Goal: Navigation & Orientation: Find specific page/section

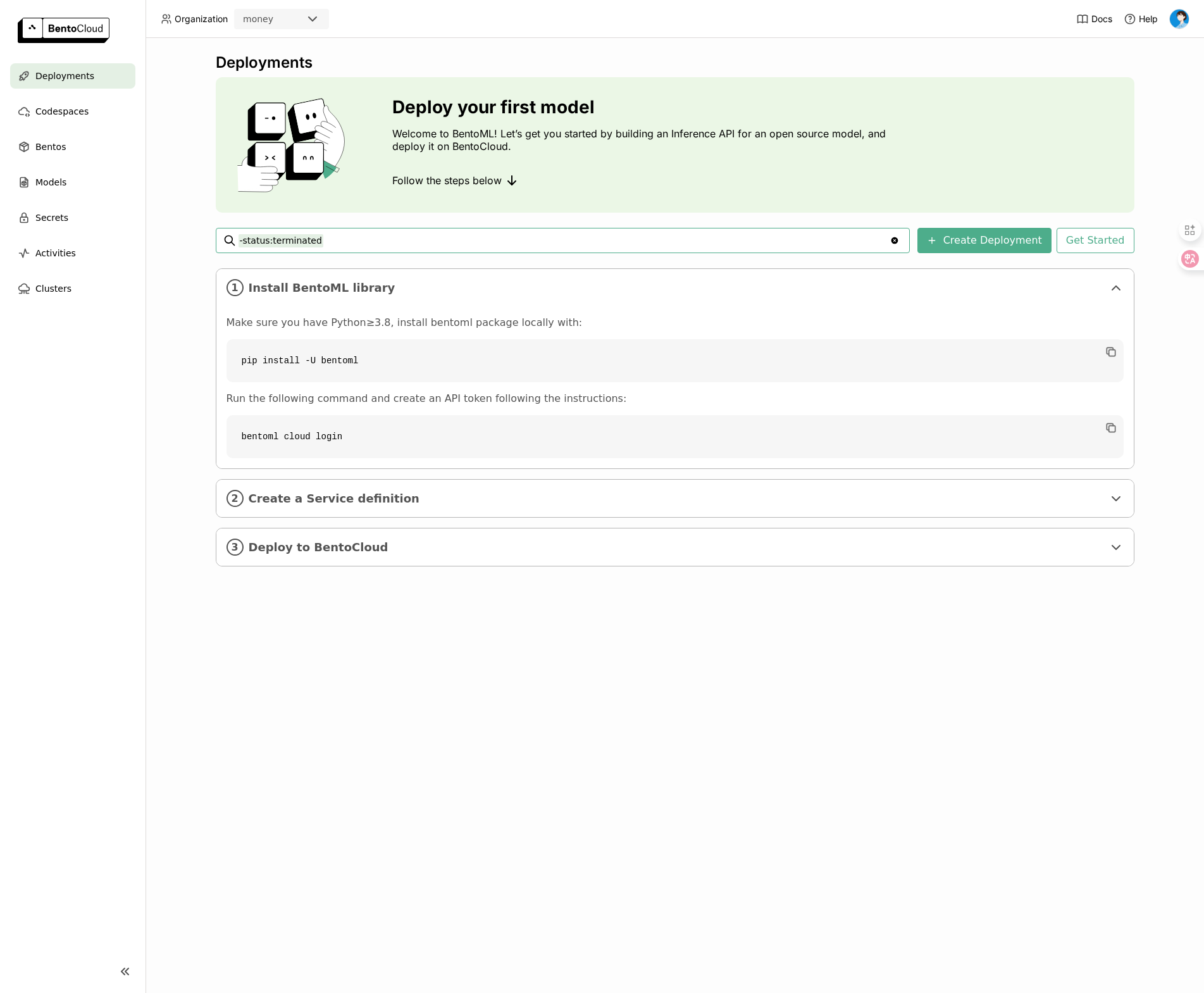
click at [303, 21] on div "money" at bounding box center [270, 18] width 70 height 17
click at [303, 17] on div "money" at bounding box center [270, 18] width 70 height 17
click at [294, 42] on div "money" at bounding box center [281, 45] width 75 height 13
click at [74, 146] on div "Bentos" at bounding box center [72, 146] width 125 height 25
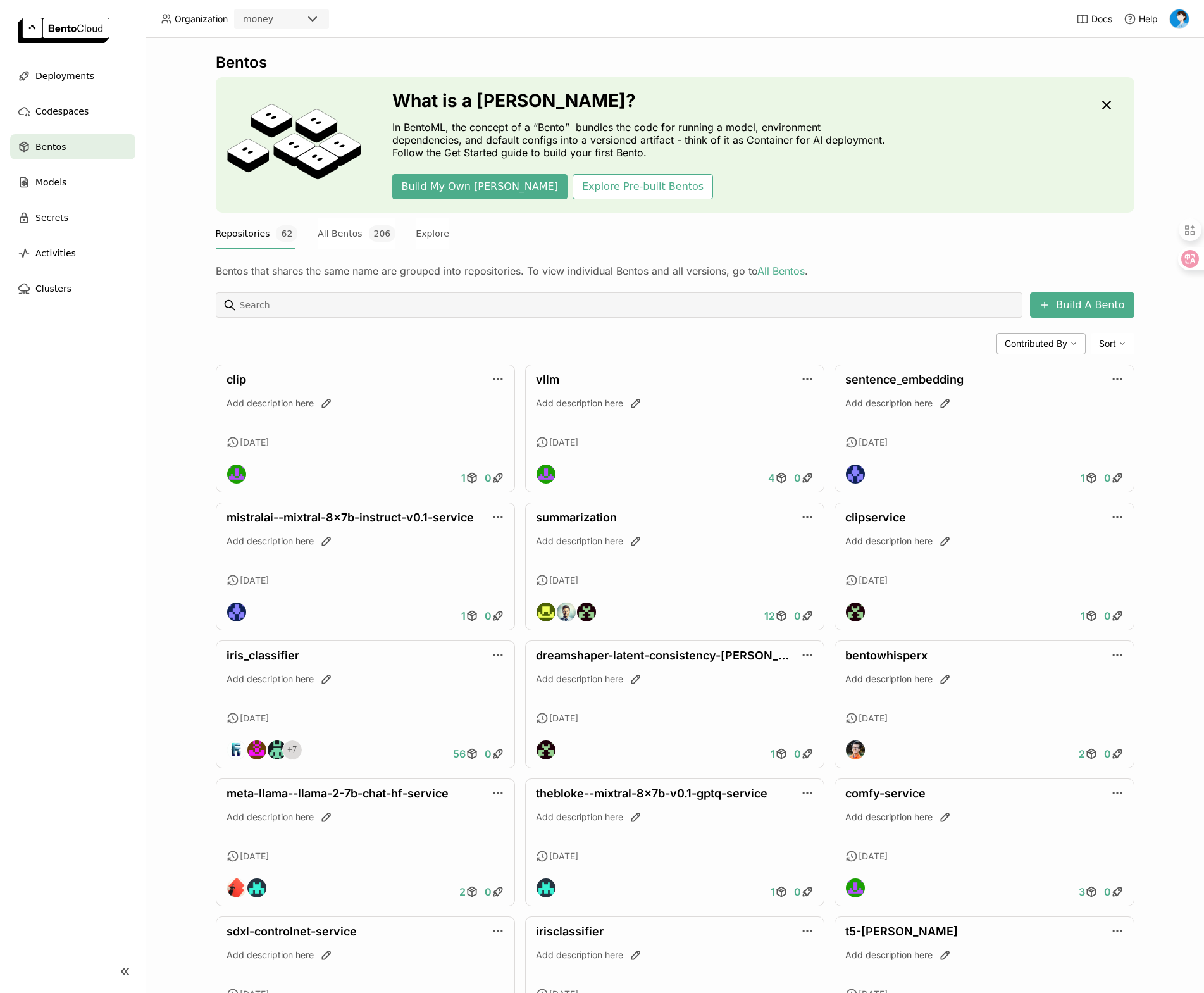
click at [96, 95] on ul "Deployments Codespaces Bentos Models Secrets Activities Clusters" at bounding box center [73, 181] width 145 height 238
click at [96, 68] on div "Deployments" at bounding box center [72, 76] width 125 height 25
click at [83, 76] on span "Deployments" at bounding box center [65, 76] width 59 height 16
click at [82, 119] on div "Codespaces" at bounding box center [72, 112] width 125 height 25
click at [82, 145] on div "You need to install yatai-deployment component to enable deployment function" at bounding box center [162, 138] width 324 height 20
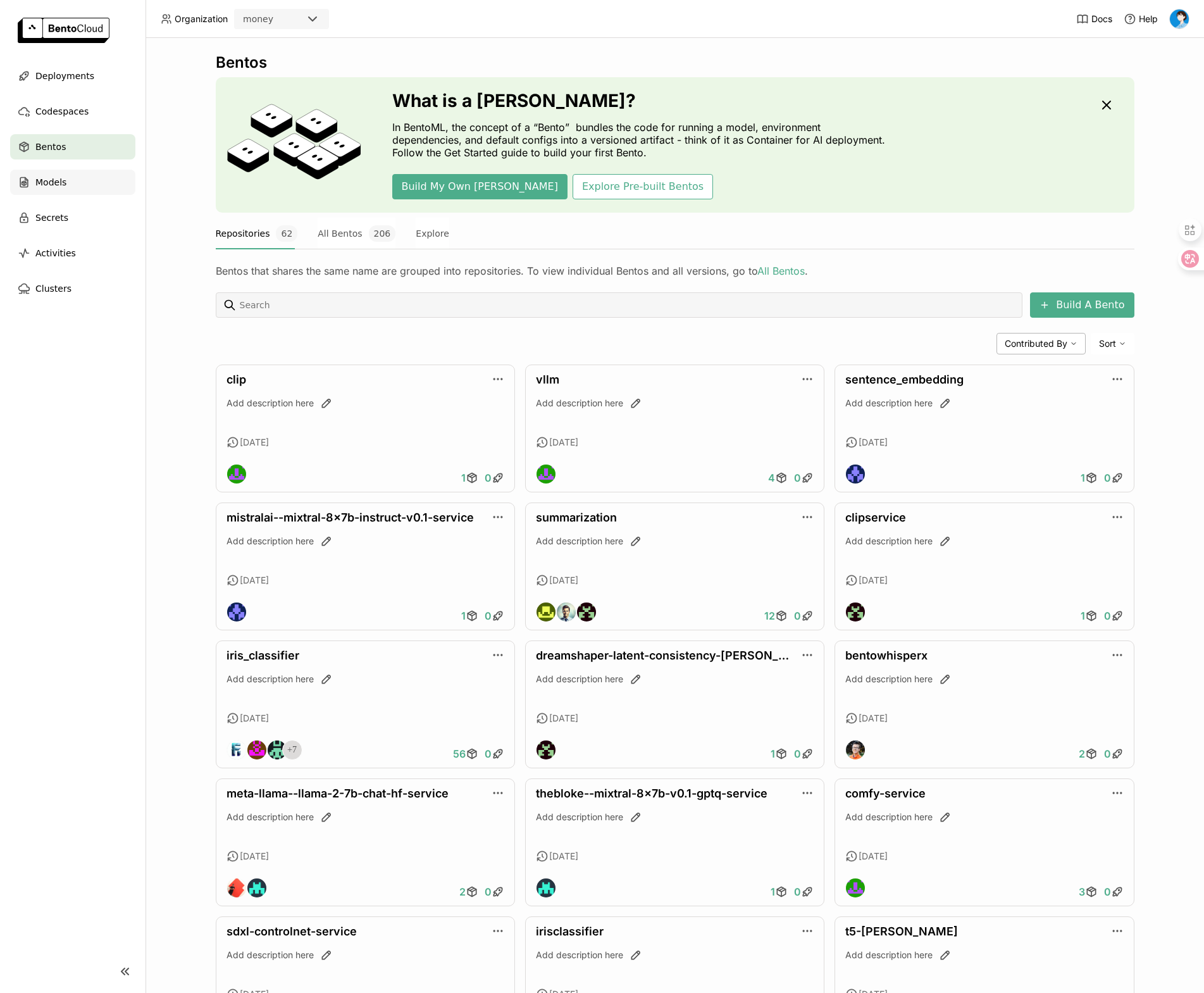
click at [82, 179] on div "Models" at bounding box center [72, 182] width 125 height 25
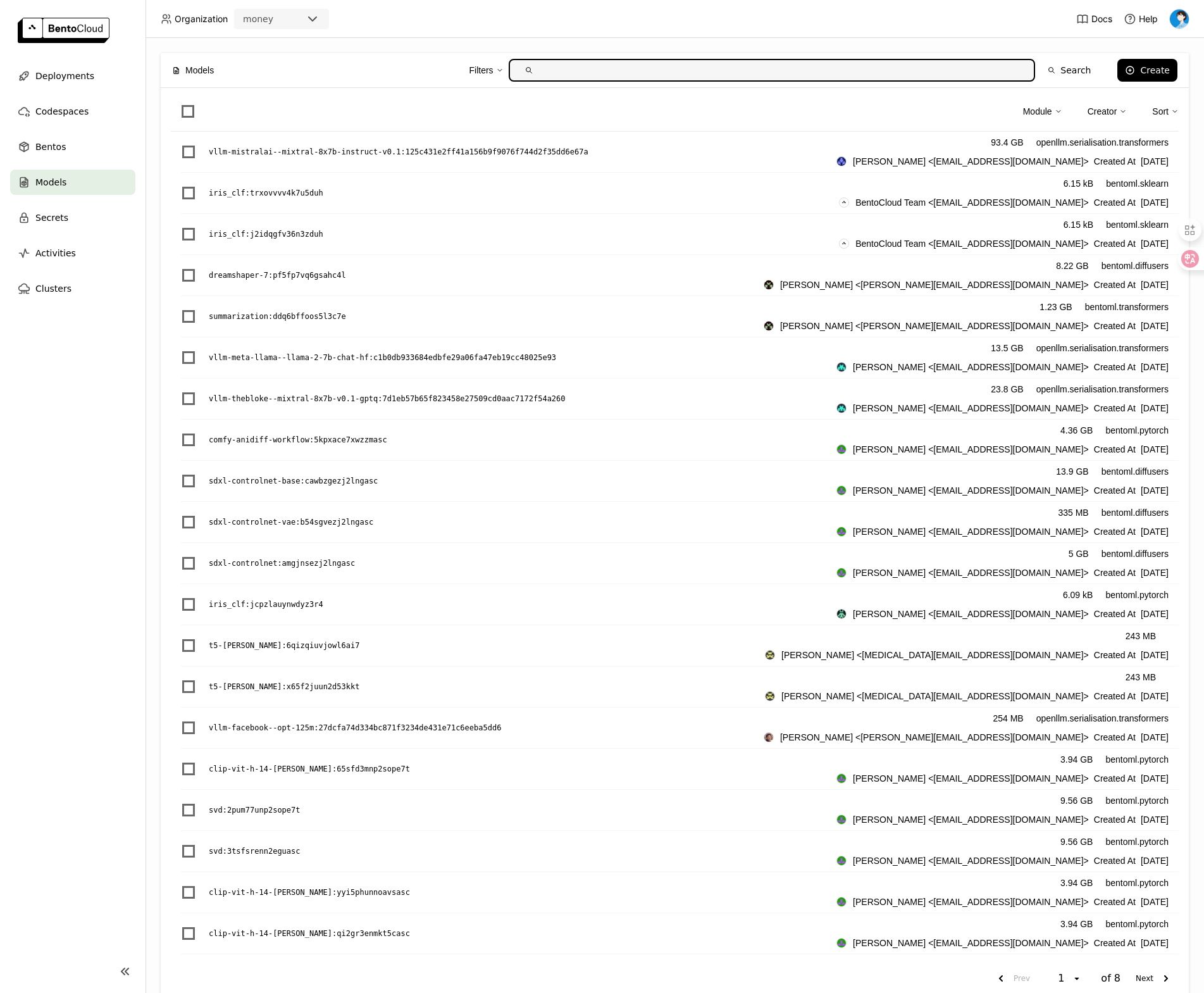
click at [317, 22] on icon at bounding box center [313, 19] width 16 height 16
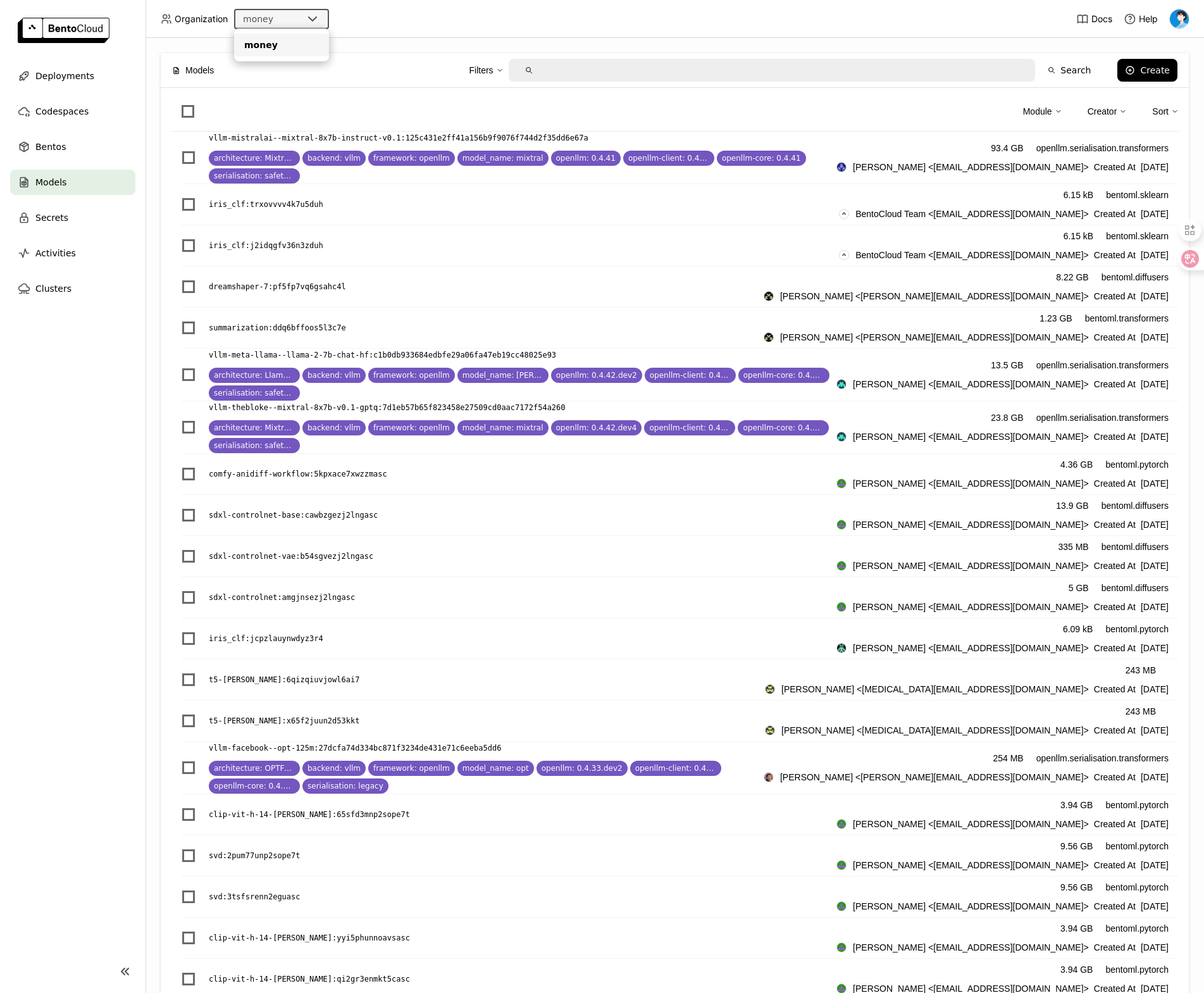
click at [317, 22] on icon at bounding box center [313, 19] width 16 height 16
click at [79, 212] on div "Secrets" at bounding box center [72, 217] width 125 height 25
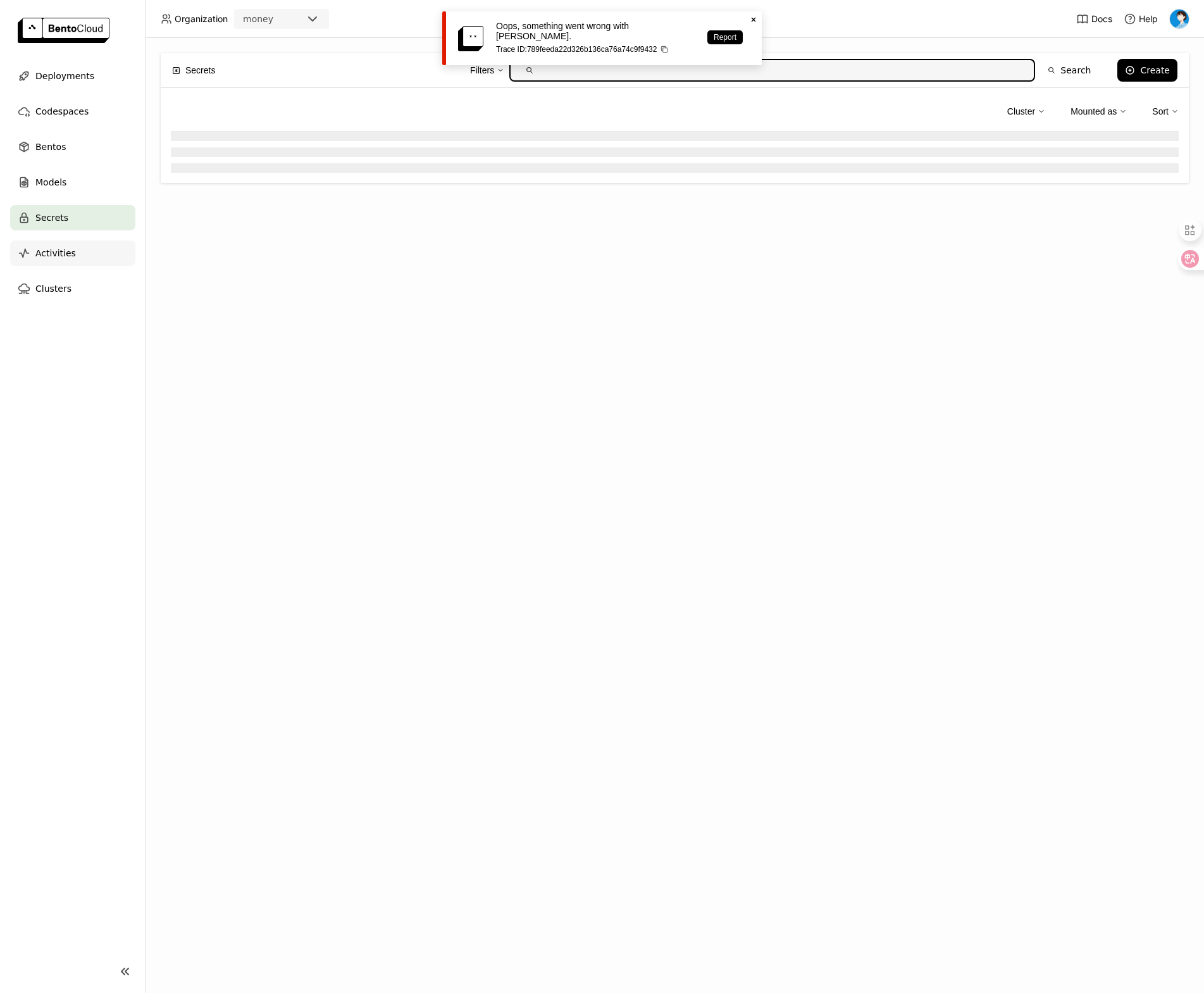
click at [76, 254] on div "Activities" at bounding box center [72, 253] width 125 height 25
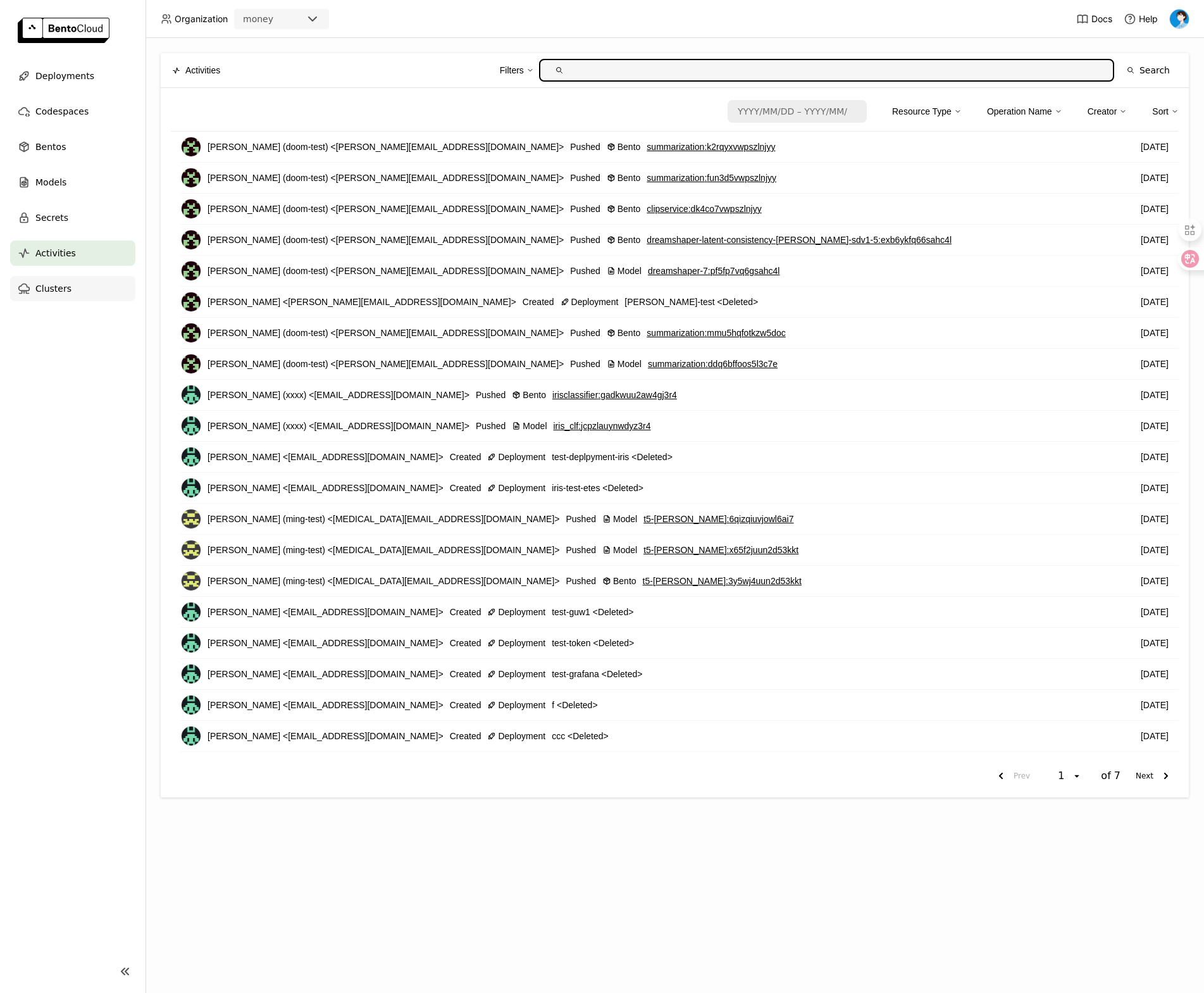
click at [76, 279] on div "Clusters" at bounding box center [72, 289] width 125 height 25
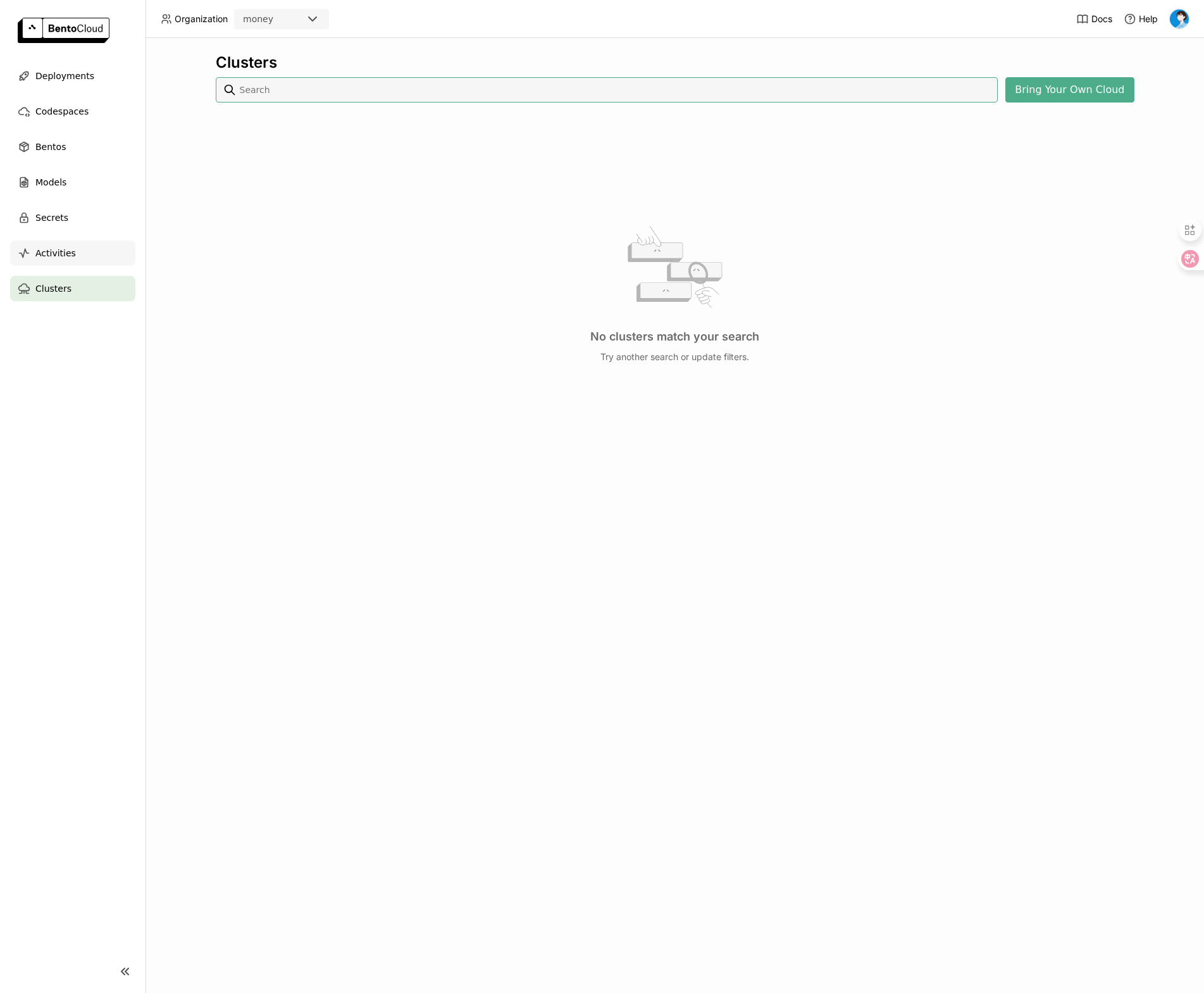
click at [79, 256] on div "Activities" at bounding box center [72, 253] width 125 height 25
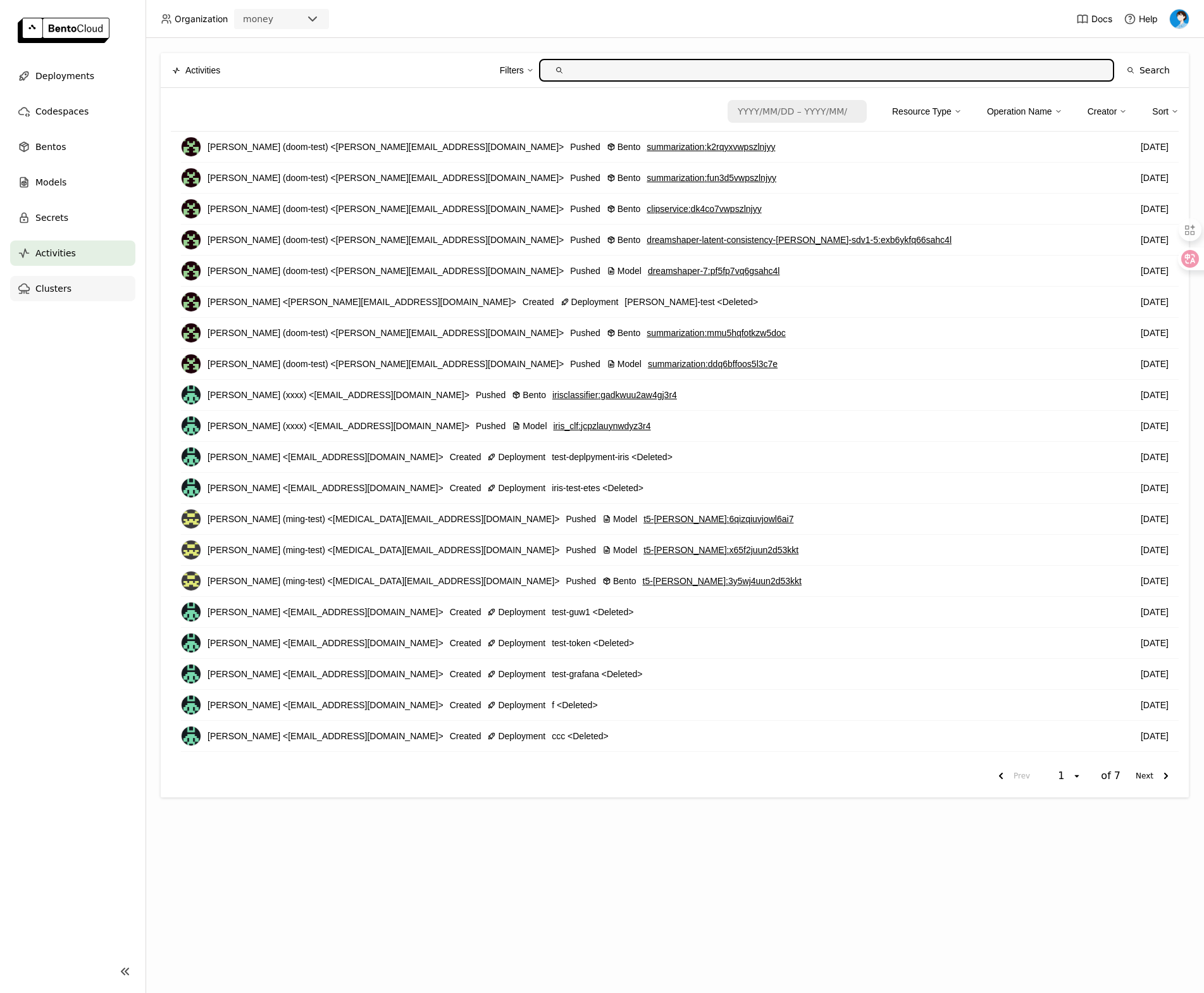
click at [89, 288] on div "Clusters" at bounding box center [72, 289] width 125 height 25
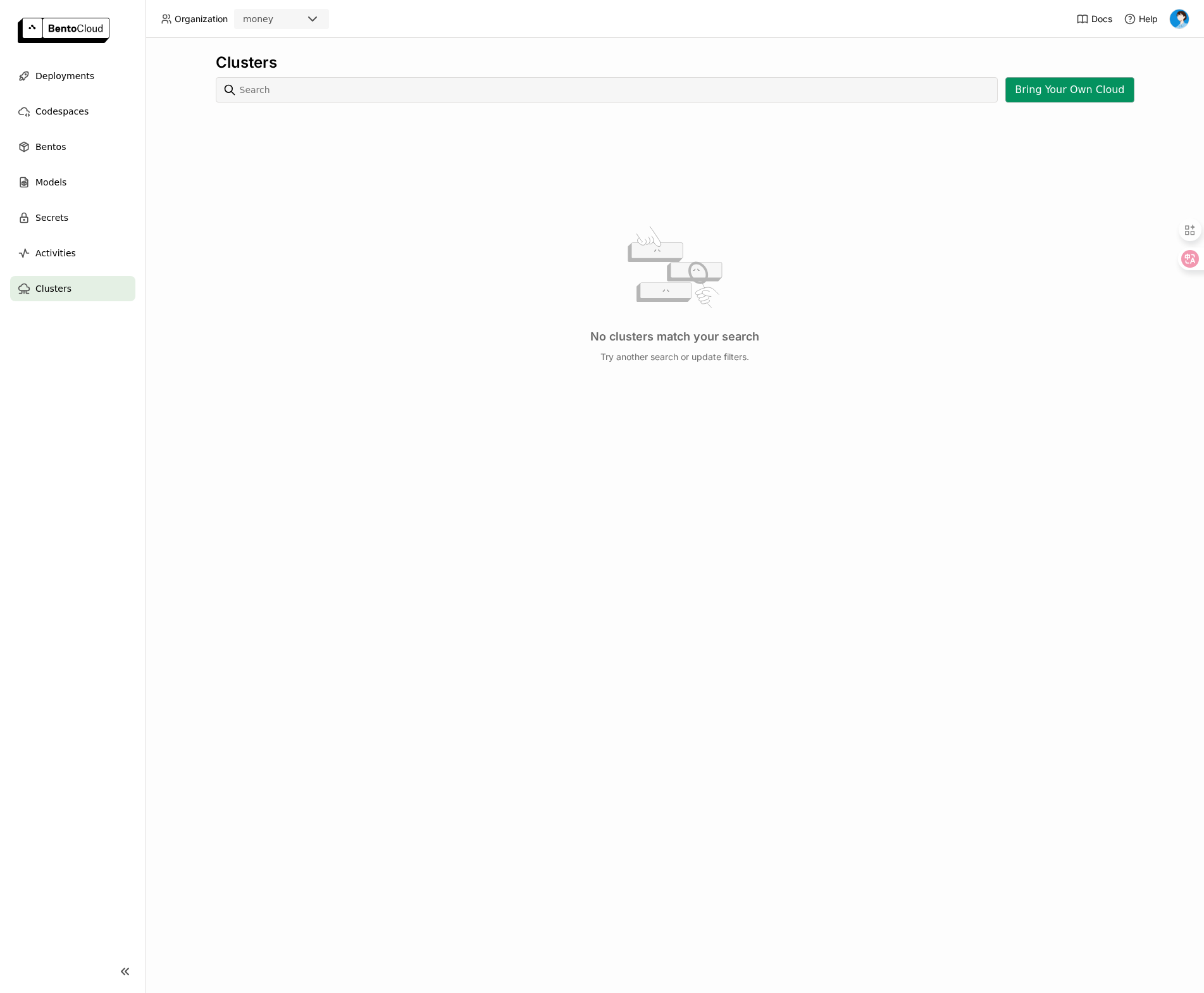
click at [1070, 88] on button "Bring Your Own Cloud" at bounding box center [1069, 90] width 128 height 25
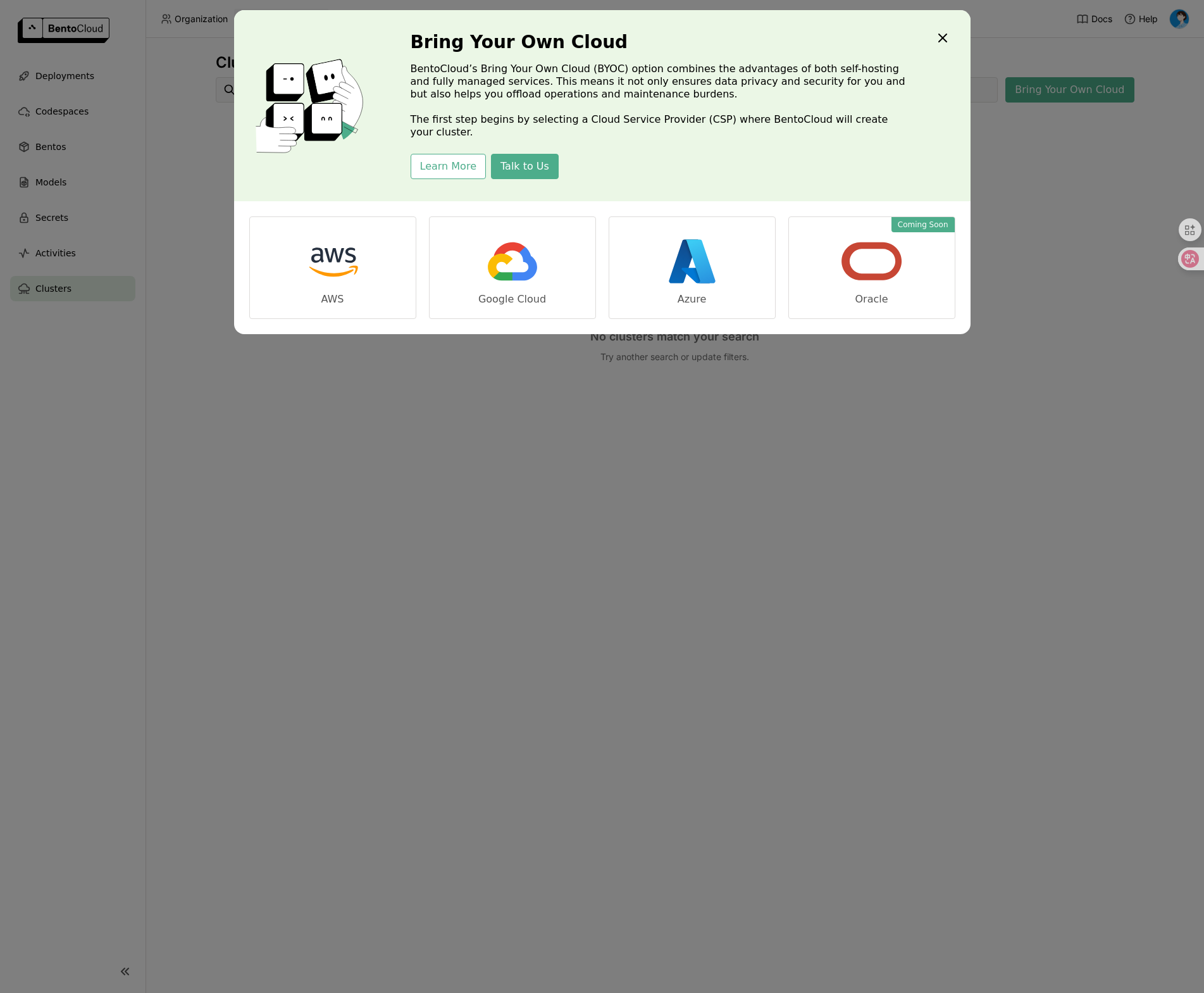
click at [944, 39] on icon "Close" at bounding box center [943, 38] width 16 height 16
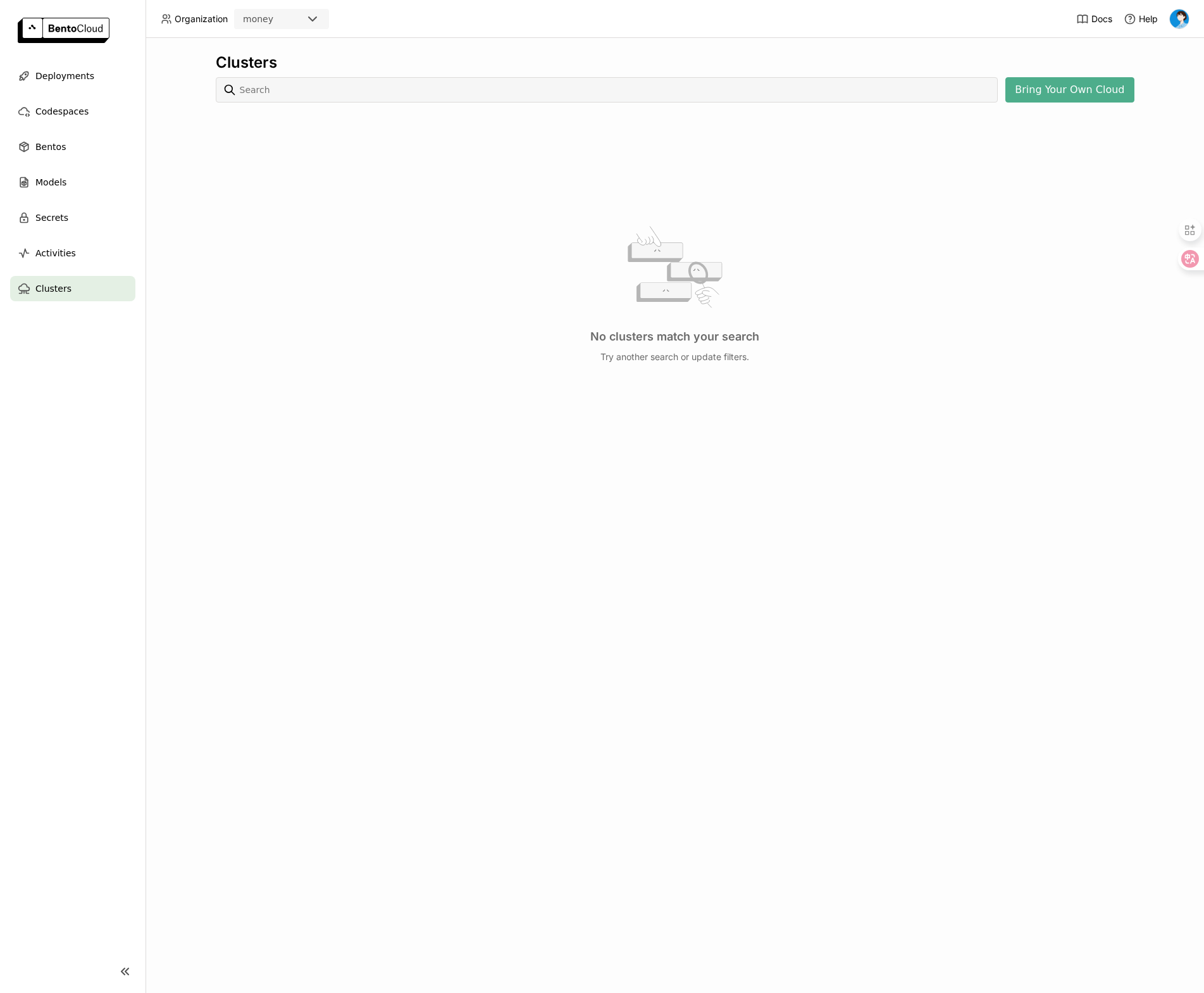
click at [1183, 13] on img at bounding box center [1180, 19] width 19 height 19
click at [1163, 48] on span "Members" at bounding box center [1156, 48] width 37 height 12
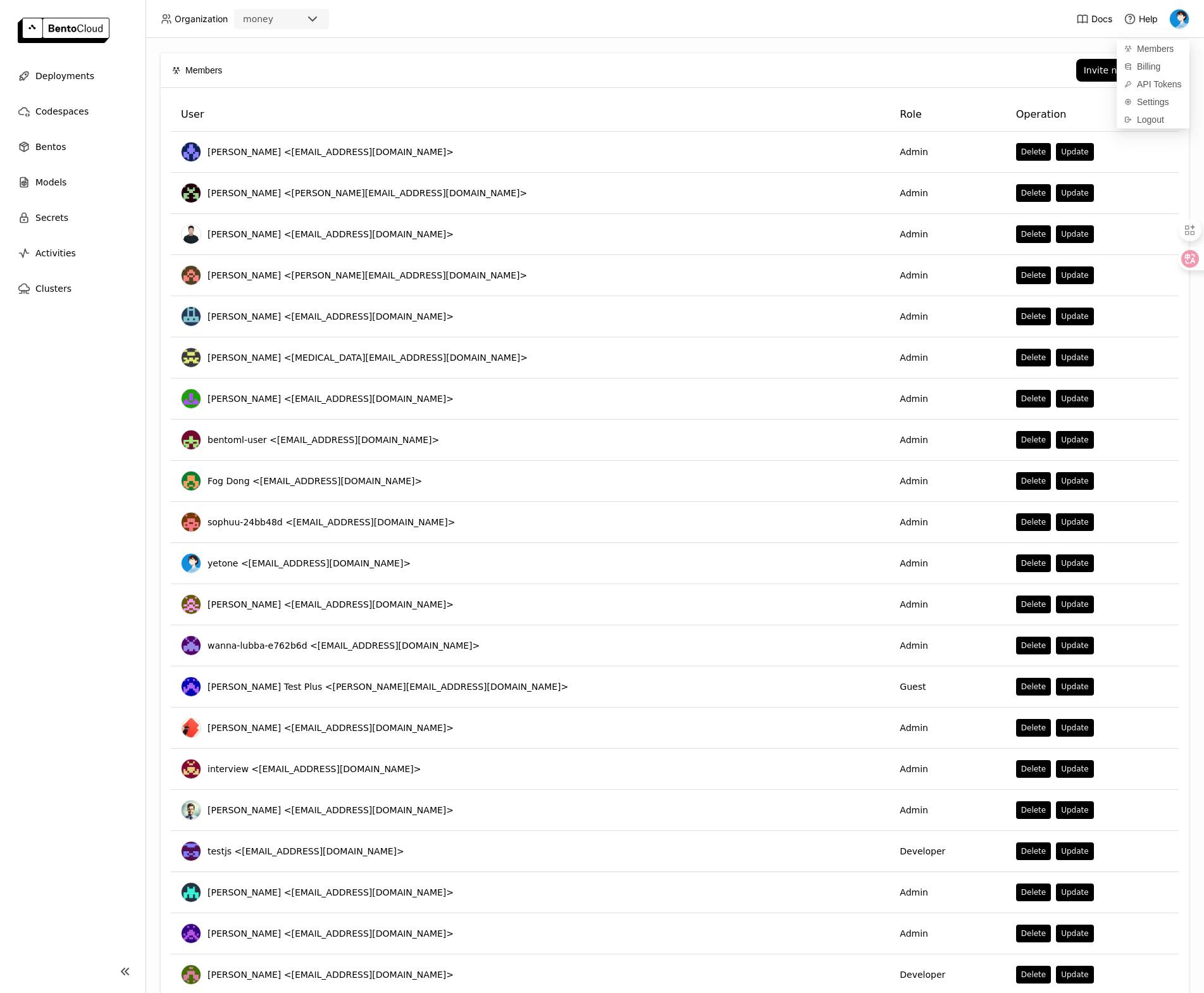
click at [687, 112] on th "User" at bounding box center [529, 114] width 718 height 34
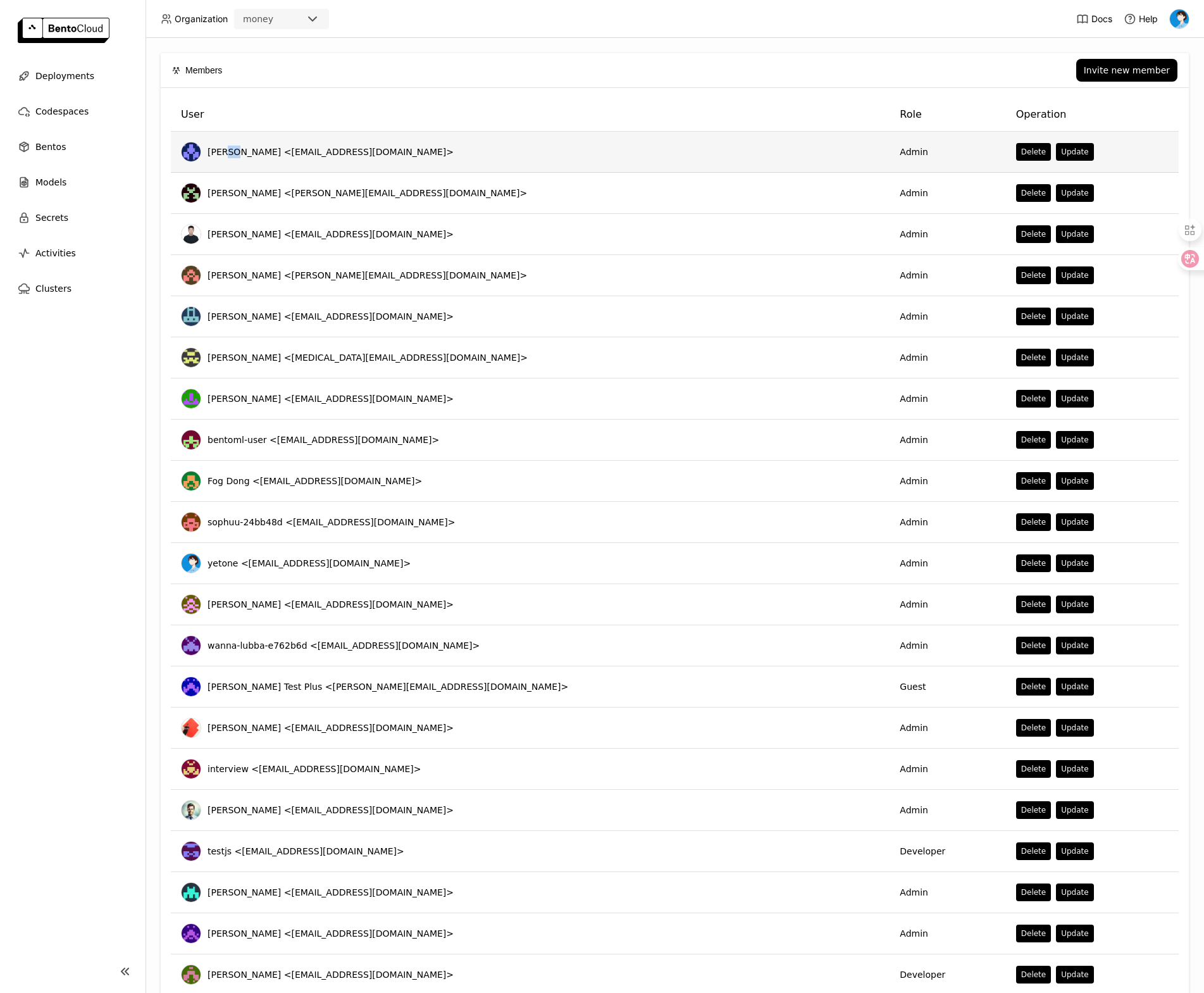
click at [225, 150] on span "[PERSON_NAME] <[EMAIL_ADDRESS][DOMAIN_NAME]>" at bounding box center [331, 151] width 246 height 13
click at [219, 147] on span "[PERSON_NAME] <[EMAIL_ADDRESS][DOMAIN_NAME]>" at bounding box center [331, 151] width 246 height 13
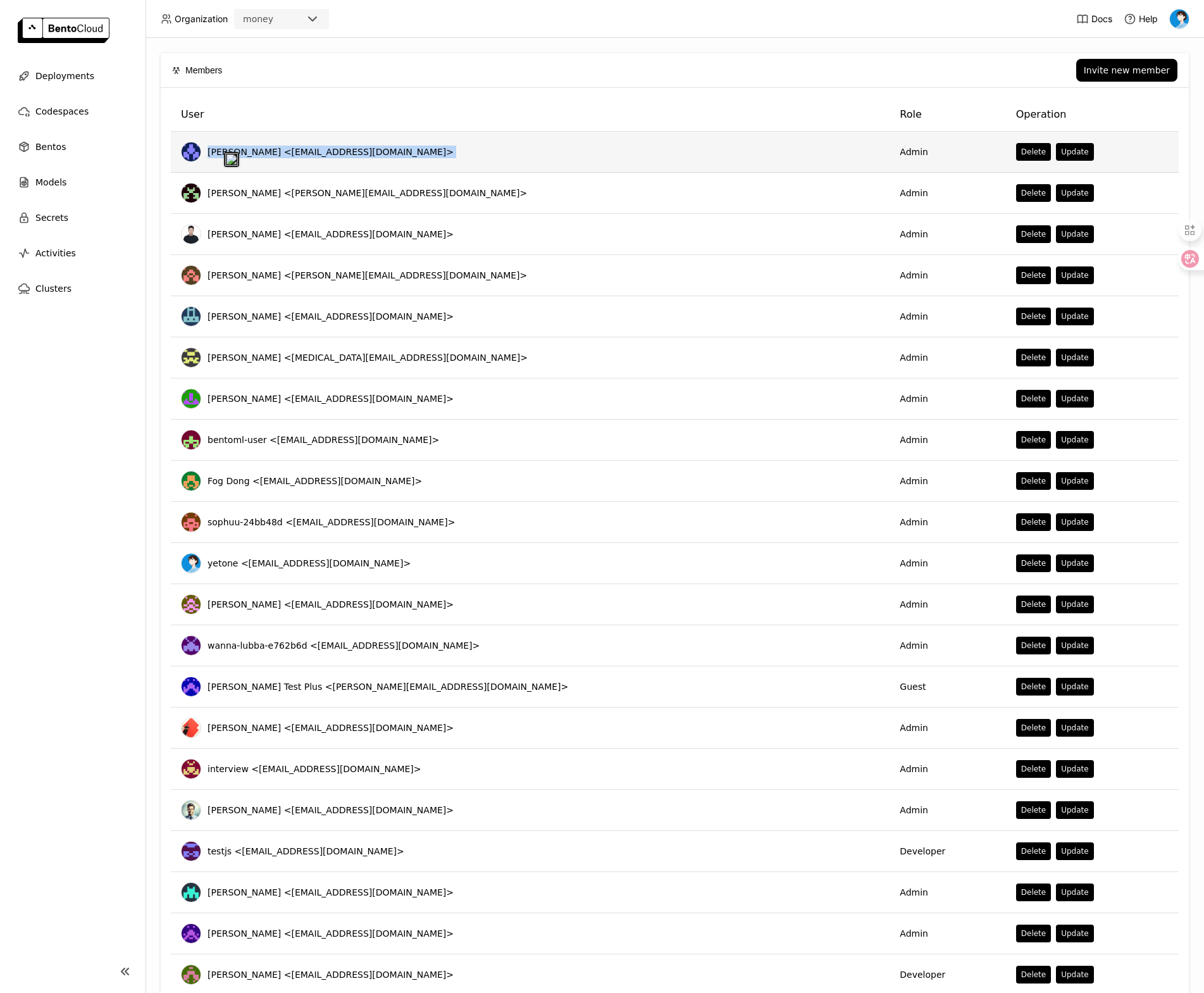
click at [226, 149] on span "[PERSON_NAME] <[EMAIL_ADDRESS][DOMAIN_NAME]>" at bounding box center [331, 151] width 246 height 13
drag, startPoint x: 227, startPoint y: 149, endPoint x: 202, endPoint y: 151, distance: 25.1
click at [202, 151] on div "[PERSON_NAME] <[EMAIL_ADDRESS][DOMAIN_NAME]>" at bounding box center [530, 151] width 699 height 20
drag, startPoint x: 229, startPoint y: 149, endPoint x: 206, endPoint y: 150, distance: 23.0
click at [206, 150] on div "[PERSON_NAME] <[EMAIL_ADDRESS][DOMAIN_NAME]>" at bounding box center [530, 151] width 699 height 20
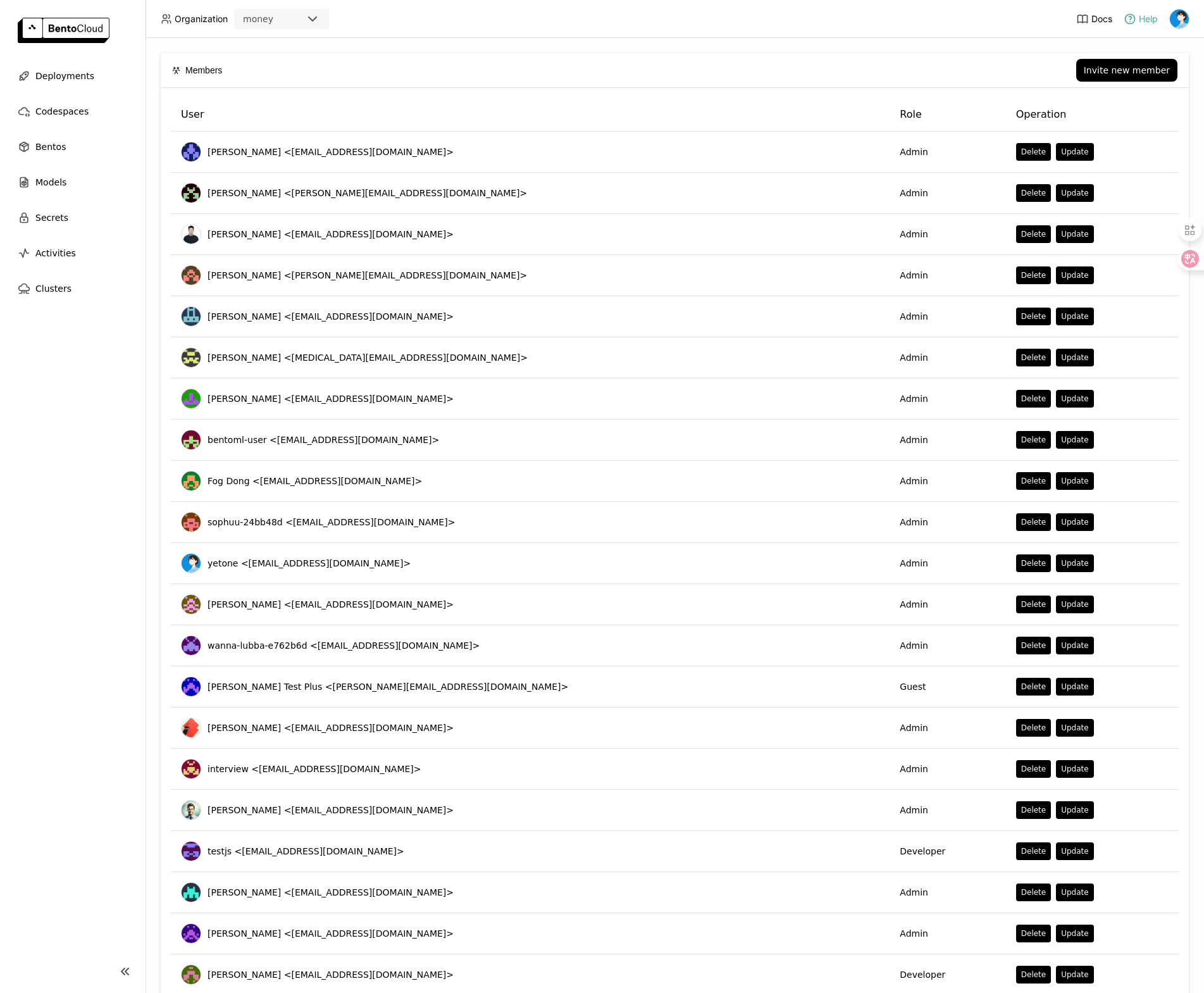
click at [1149, 23] on span "Help" at bounding box center [1149, 19] width 19 height 12
click at [1097, 17] on span "Docs" at bounding box center [1102, 19] width 21 height 12
click at [1143, 11] on div "Docs Help" at bounding box center [1132, 18] width 113 height 38
click at [1144, 14] on span "Help" at bounding box center [1149, 19] width 19 height 12
click at [1180, 16] on img at bounding box center [1180, 19] width 19 height 19
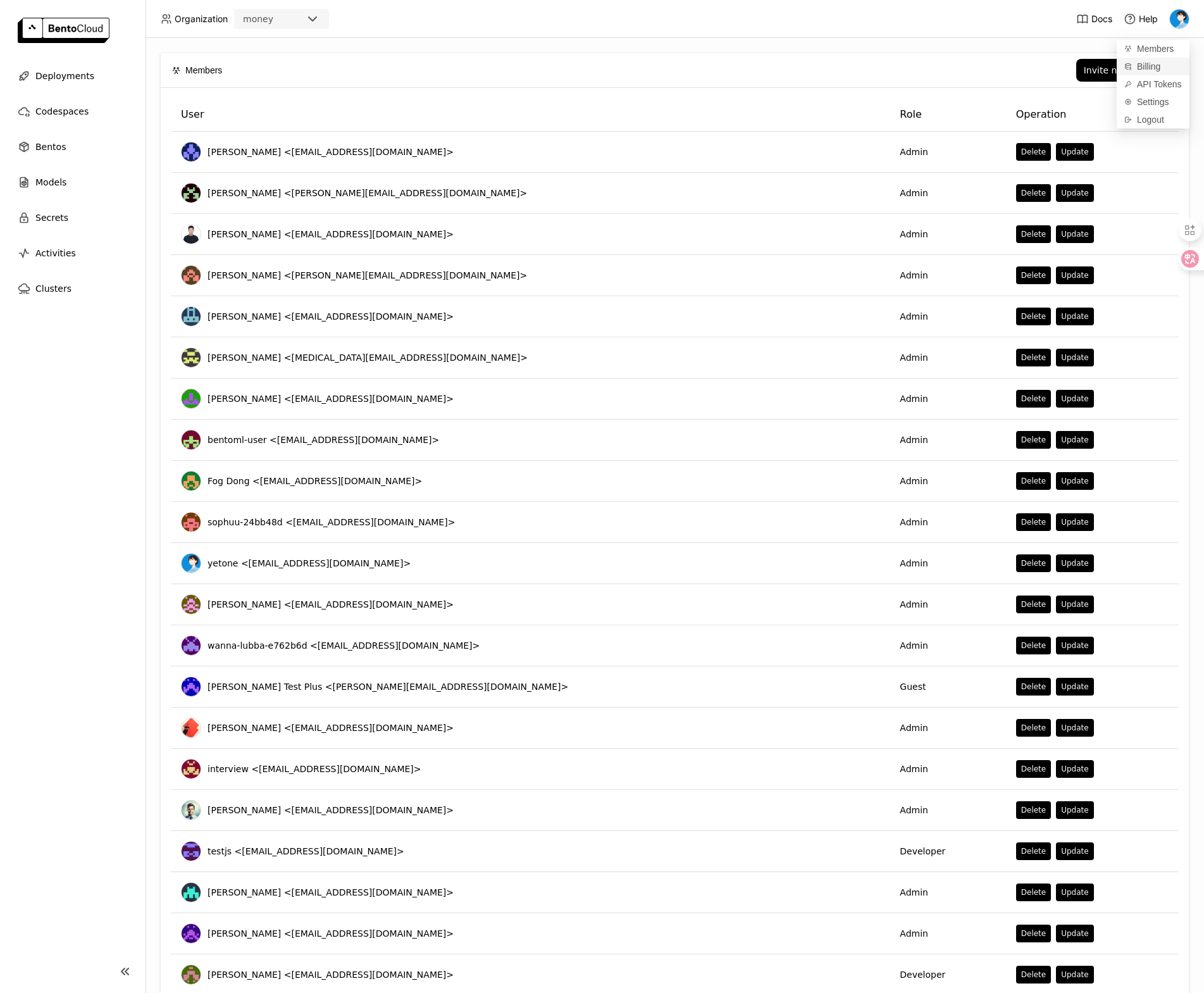
click at [1168, 65] on link "Billing" at bounding box center [1153, 66] width 73 height 17
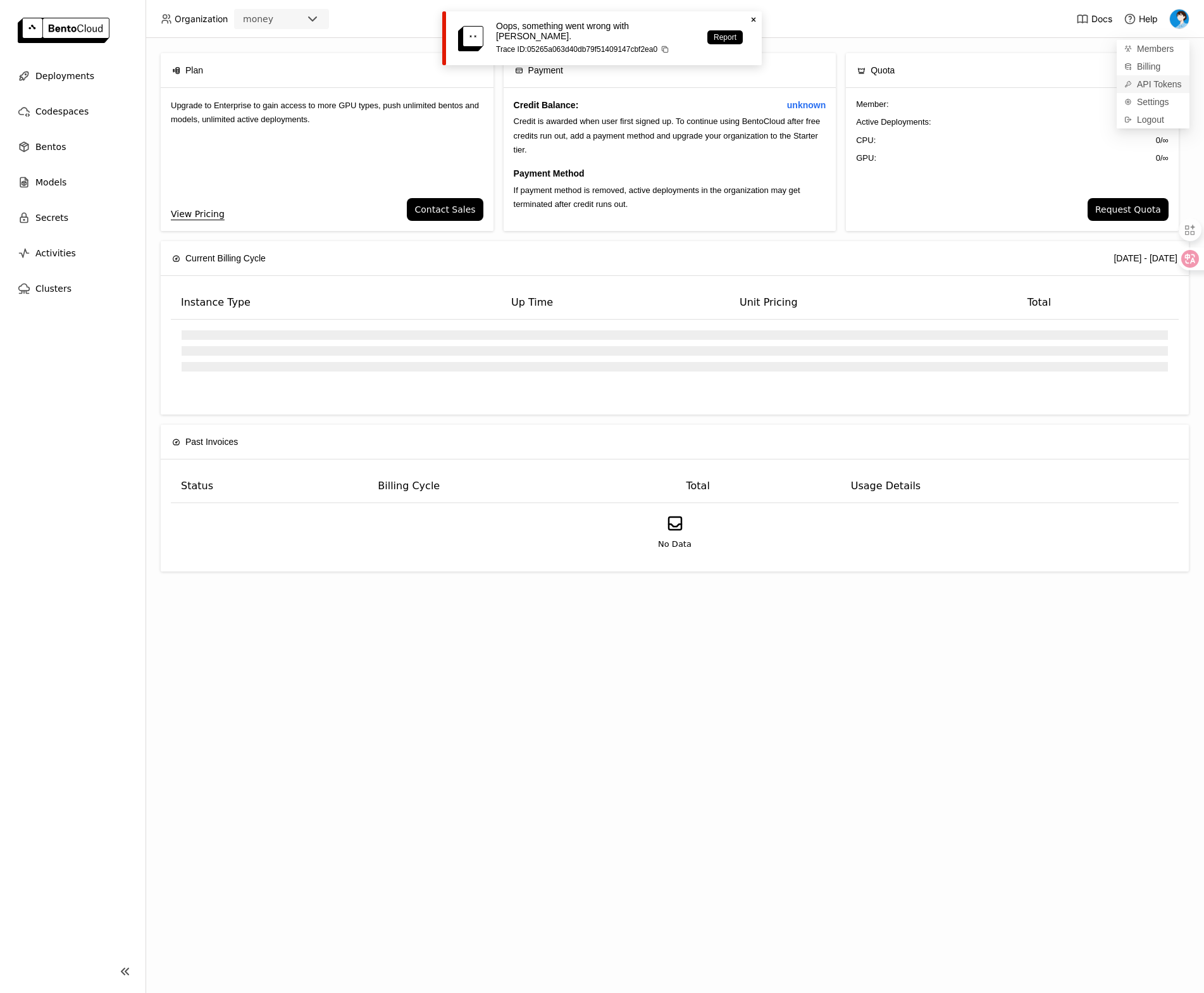
click at [1165, 90] on link "API Tokens" at bounding box center [1153, 84] width 73 height 17
